Goal: Find specific page/section: Find specific page/section

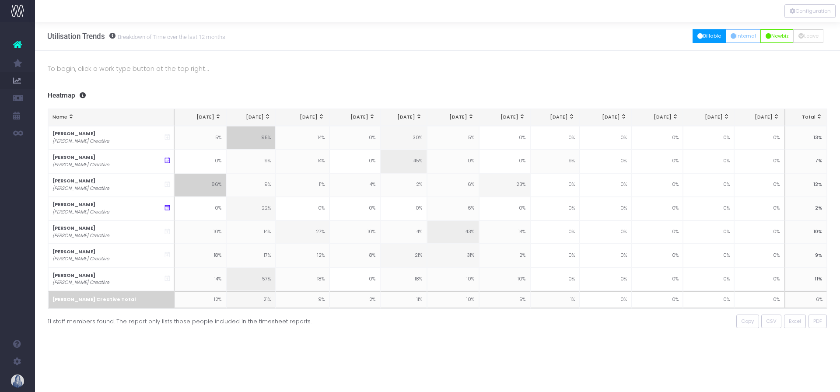
click at [698, 36] on icon "button" at bounding box center [701, 36] width 6 height 0
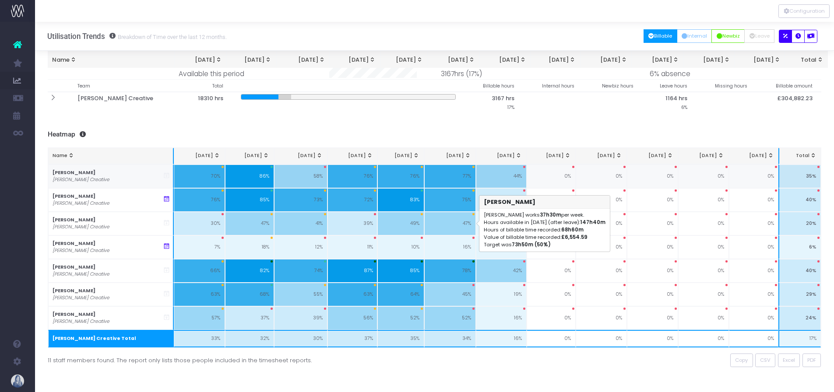
scroll to position [88, 0]
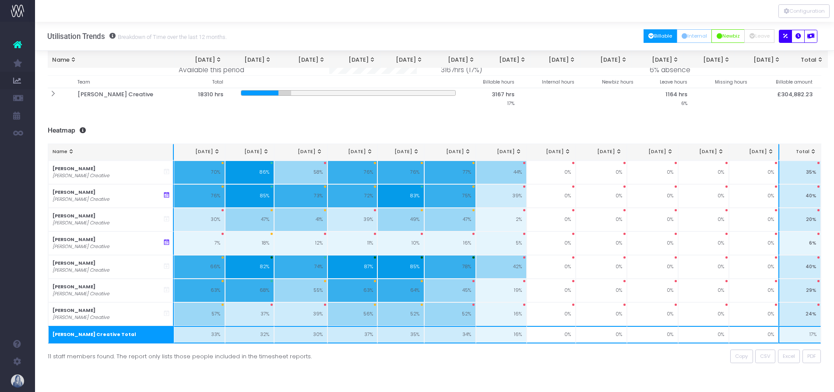
click at [70, 152] on span "Name: activate to sort column ascending" at bounding box center [70, 151] width 7 height 7
click at [70, 151] on span "Name: activate to sort column ascending" at bounding box center [70, 151] width 7 height 7
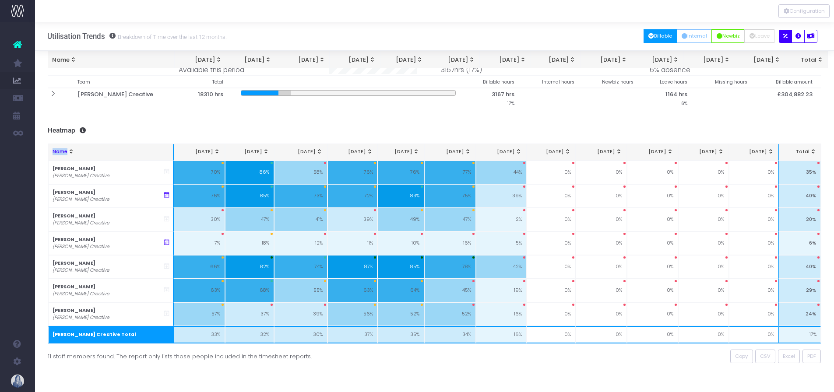
click at [70, 151] on span "Name: activate to sort column ascending" at bounding box center [70, 151] width 7 height 7
click at [116, 134] on h3 "Heatmap" at bounding box center [435, 130] width 774 height 8
click at [215, 150] on span "Mar 25: activate to sort column ascending" at bounding box center [216, 151] width 7 height 7
click at [70, 151] on span "Name: activate to sort column ascending" at bounding box center [70, 151] width 7 height 7
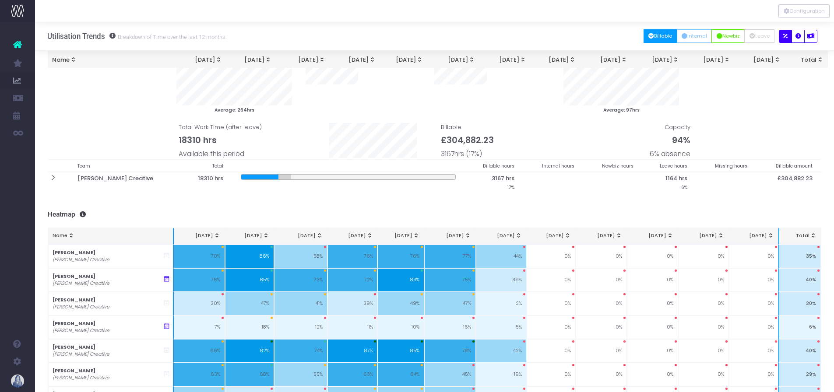
scroll to position [0, 0]
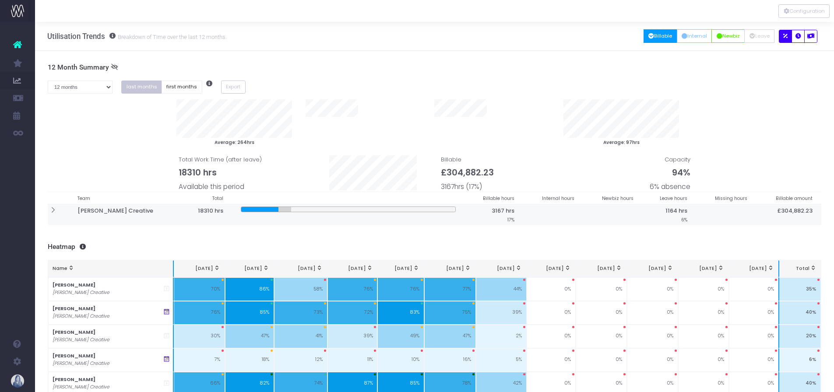
click at [52, 210] on icon at bounding box center [52, 210] width 7 height 7
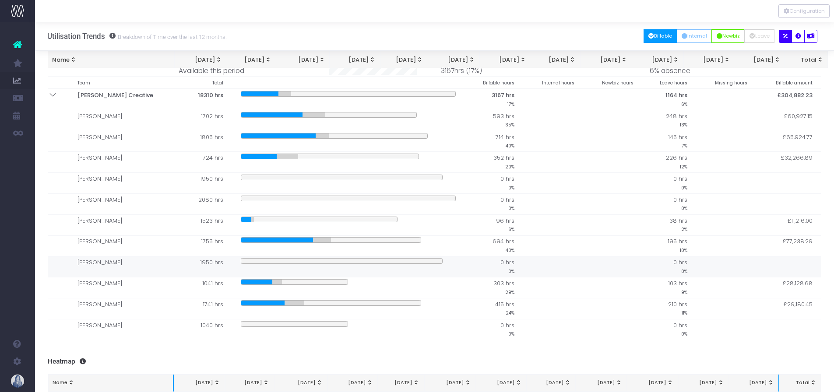
scroll to position [88, 0]
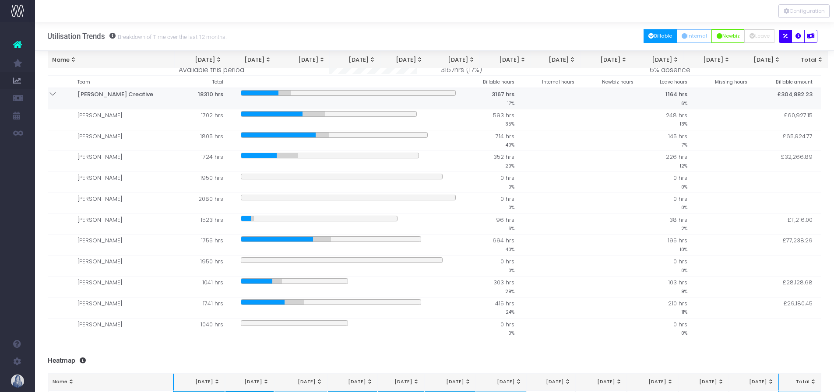
click at [55, 92] on icon at bounding box center [52, 93] width 7 height 7
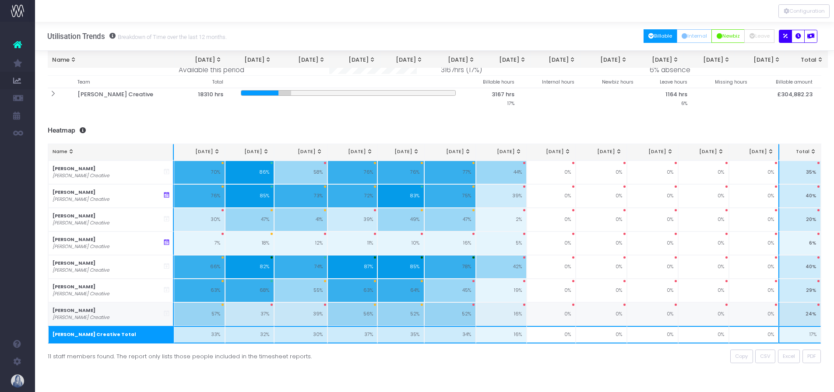
scroll to position [88, 0]
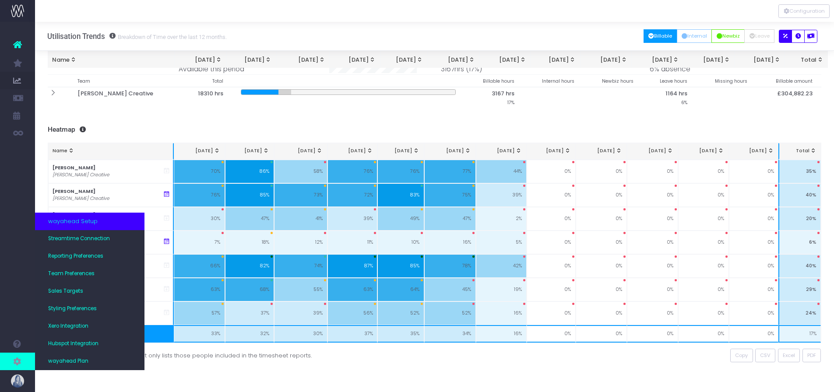
click at [24, 362] on span at bounding box center [17, 362] width 35 height 18
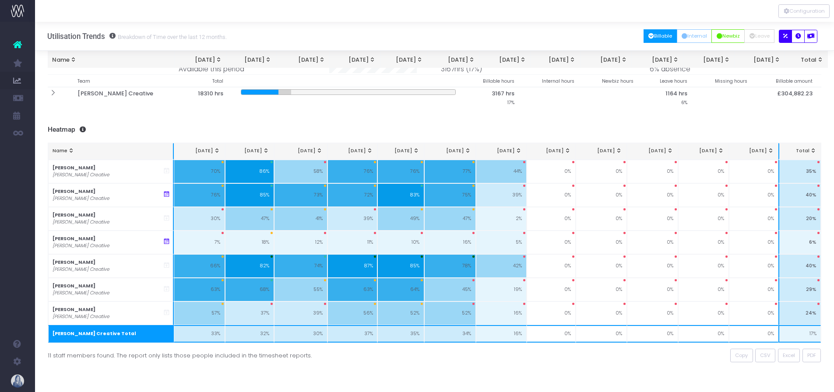
click at [547, 371] on div "To begin, click a work type button at the top right... 12 Month Summary 1 month…" at bounding box center [434, 162] width 799 height 459
click at [688, 34] on button "Internal" at bounding box center [694, 36] width 35 height 14
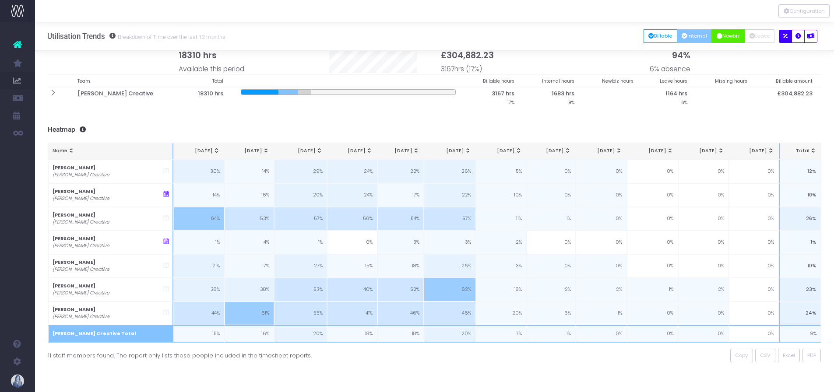
click at [722, 38] on button "Newbiz" at bounding box center [727, 36] width 33 height 14
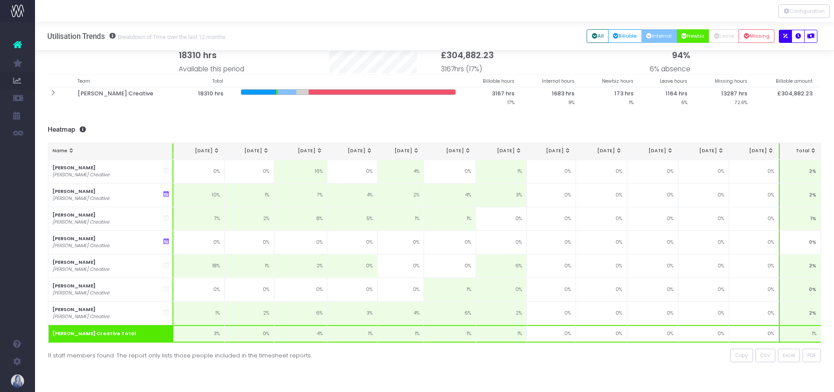
click at [658, 37] on button "Internal" at bounding box center [658, 36] width 35 height 14
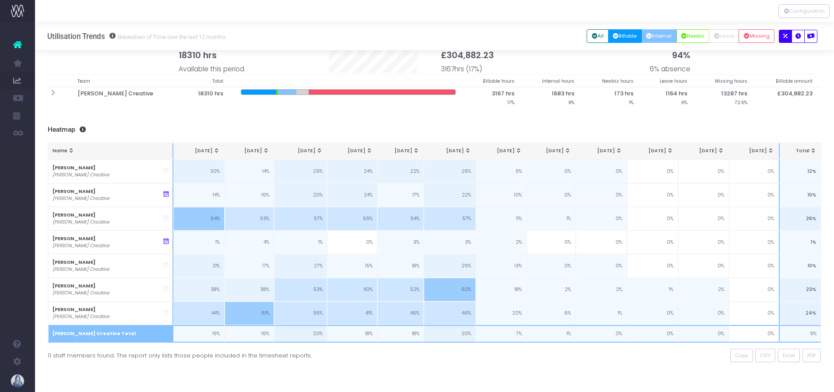
click at [613, 36] on icon "button" at bounding box center [616, 36] width 6 height 0
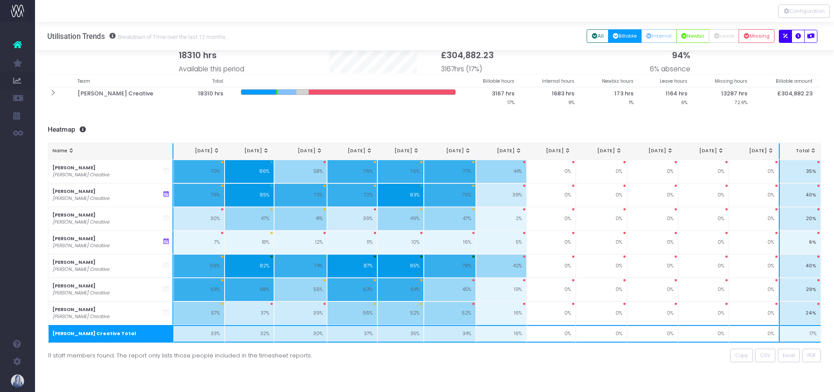
click at [658, 28] on div "All Billable Internal Newbiz Leave Missing" at bounding box center [682, 36] width 192 height 18
click at [656, 31] on button "Internal" at bounding box center [658, 36] width 35 height 14
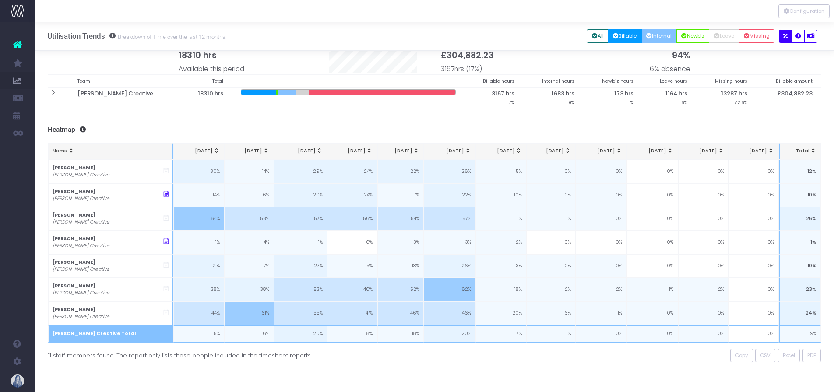
click at [625, 40] on button "Billable" at bounding box center [625, 36] width 34 height 14
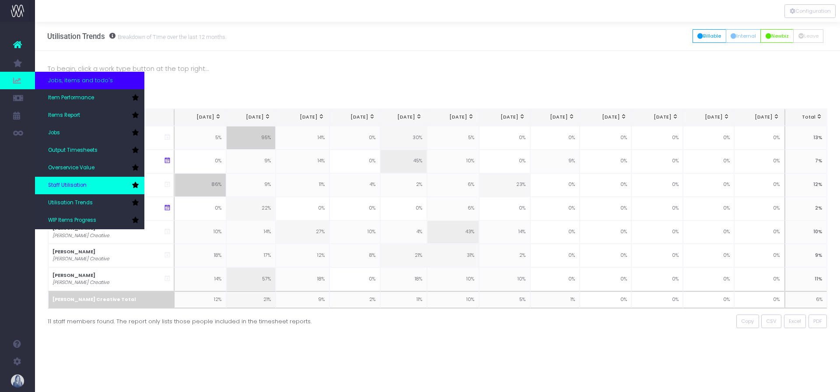
click at [77, 184] on span "Staff Utilisation" at bounding box center [67, 186] width 39 height 8
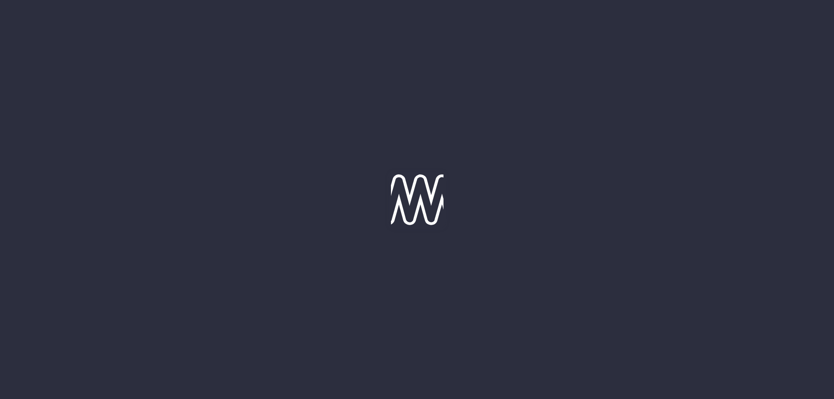
type input "[DATE]"
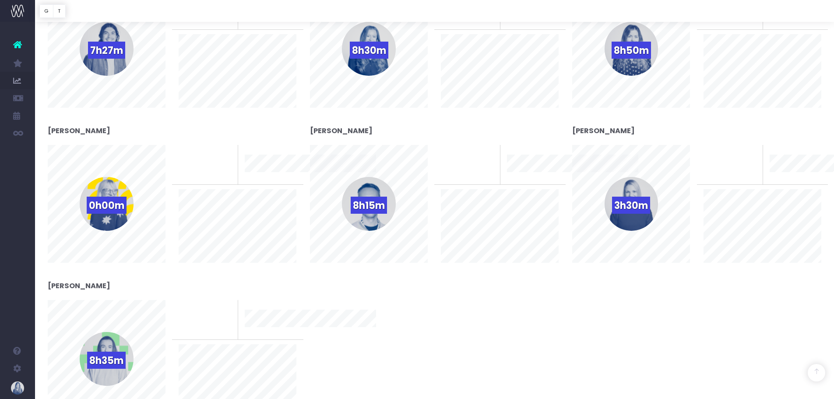
scroll to position [44, 0]
